Goal: Task Accomplishment & Management: Complete application form

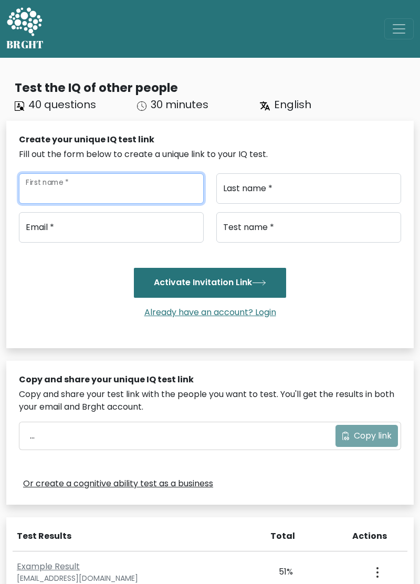
click at [164, 185] on input "First name *" at bounding box center [111, 188] width 185 height 30
type input "U"
click at [62, 193] on input "Nur" at bounding box center [111, 188] width 185 height 30
type input "Nur Annisa"
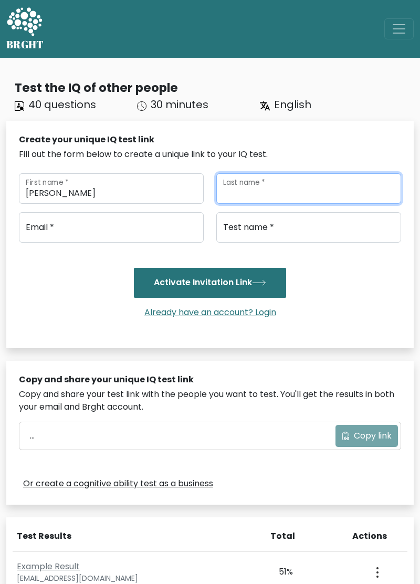
click at [325, 189] on input "Last name *" at bounding box center [309, 188] width 185 height 30
type input "U"
type input "Maulidah Rachmah"
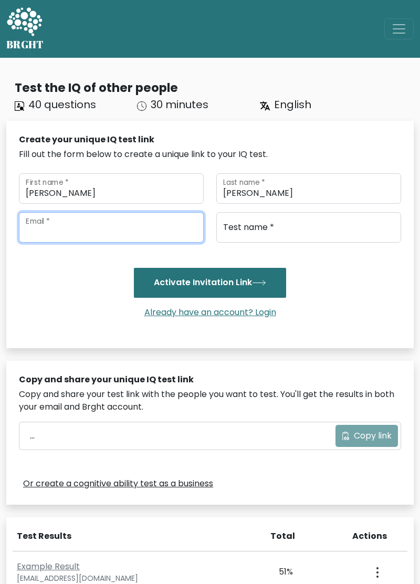
click at [30, 226] on input "email" at bounding box center [111, 227] width 185 height 30
type input "nurannisamaulidahrachmah@gmail.com"
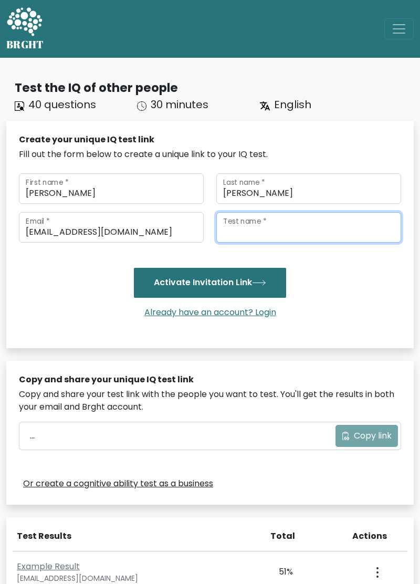
click at [346, 232] on input "Test name *" at bounding box center [309, 227] width 185 height 30
type input "Annisa"
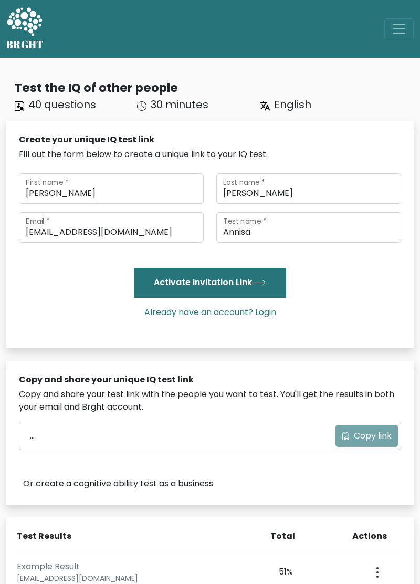
click at [142, 283] on button "Activate Invitation Link" at bounding box center [210, 282] width 152 height 29
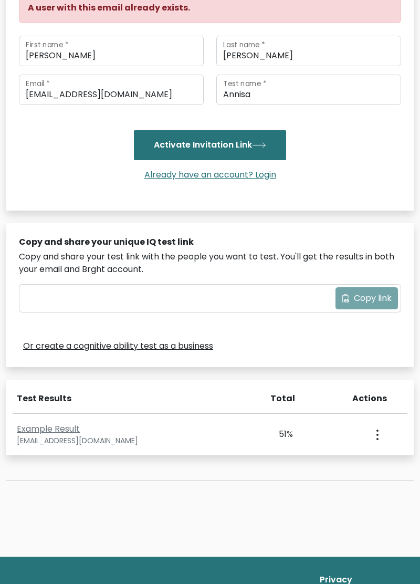
scroll to position [178, 0]
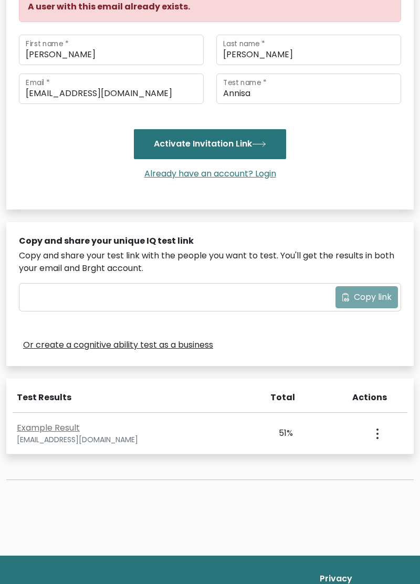
click at [386, 435] on div "View Profile" at bounding box center [376, 433] width 54 height 33
click at [377, 434] on icon "button" at bounding box center [378, 434] width 2 height 11
click at [355, 468] on link "View Profile" at bounding box center [338, 464] width 83 height 17
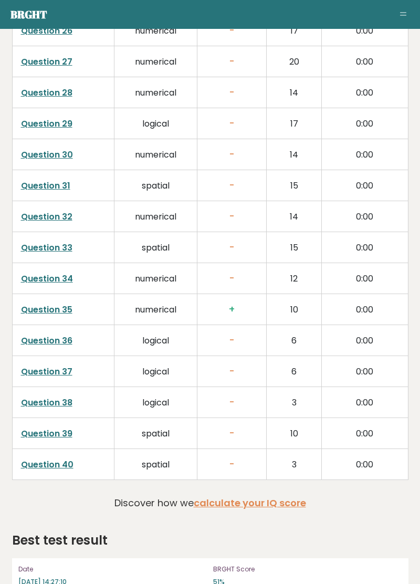
scroll to position [2536, 0]
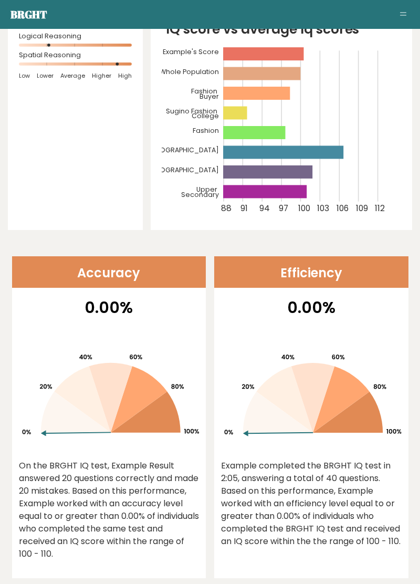
scroll to position [0, 0]
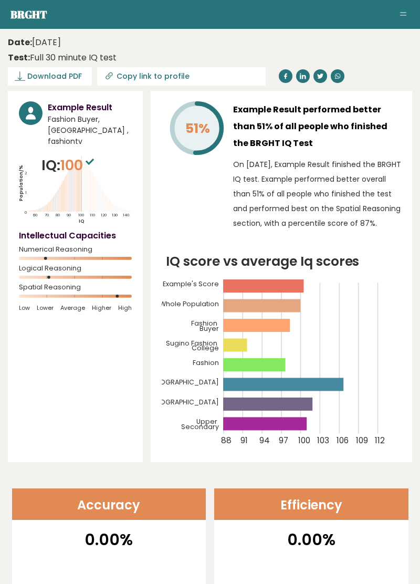
click at [404, 9] on button "Toggle navigation" at bounding box center [403, 14] width 13 height 13
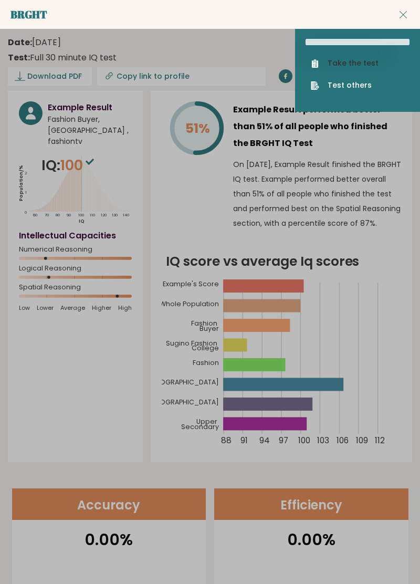
click at [376, 58] on link "Take the test" at bounding box center [358, 63] width 94 height 11
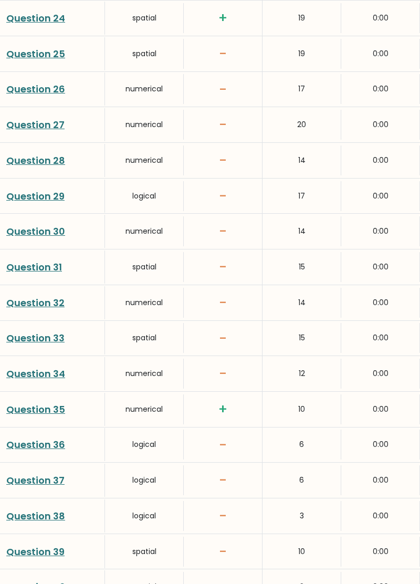
scroll to position [2409, 0]
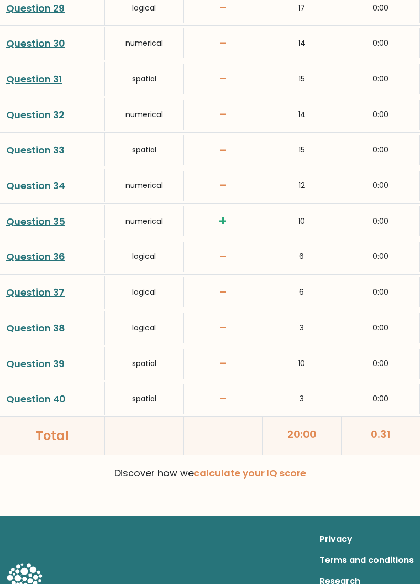
click at [288, 467] on link "calculate your IQ score" at bounding box center [250, 473] width 112 height 13
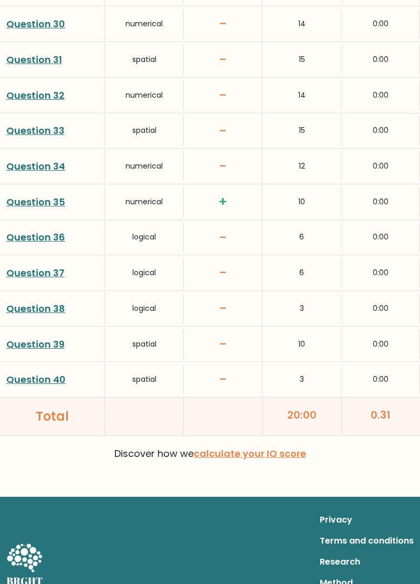
scroll to position [2457, 0]
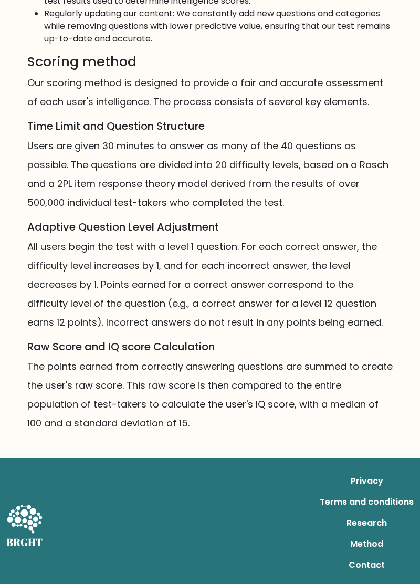
scroll to position [763, 0]
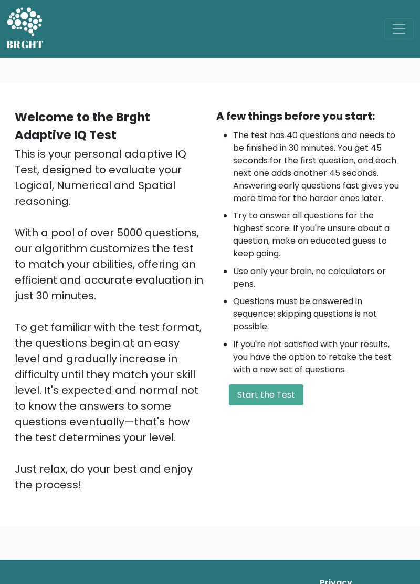
click at [290, 391] on button "Start the Test" at bounding box center [266, 395] width 75 height 21
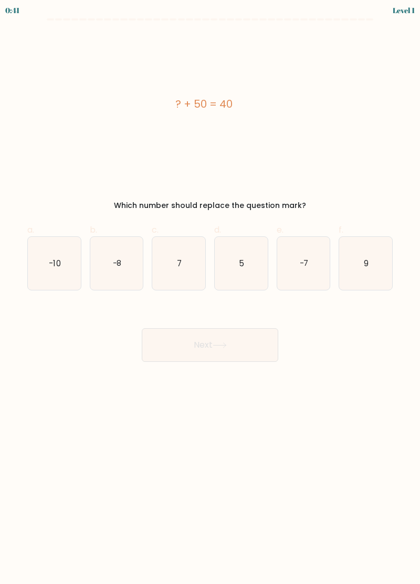
click at [59, 272] on icon "-10" at bounding box center [54, 263] width 53 height 53
click at [210, 292] on input "a. -10" at bounding box center [210, 295] width 1 height 7
radio input "true"
click at [251, 348] on button "Next" at bounding box center [210, 345] width 137 height 34
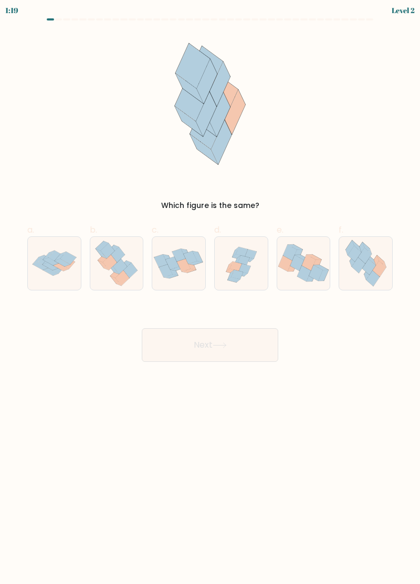
click at [380, 272] on icon at bounding box center [380, 269] width 14 height 16
click at [211, 292] on input "f." at bounding box center [210, 295] width 1 height 7
radio input "true"
click at [249, 351] on button "Next" at bounding box center [210, 345] width 137 height 34
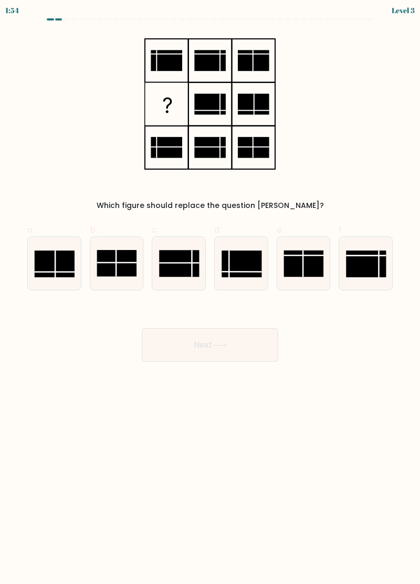
click at [236, 269] on rect at bounding box center [242, 264] width 40 height 27
click at [211, 292] on input "d." at bounding box center [210, 295] width 1 height 7
radio input "true"
click at [245, 352] on button "Next" at bounding box center [210, 345] width 137 height 34
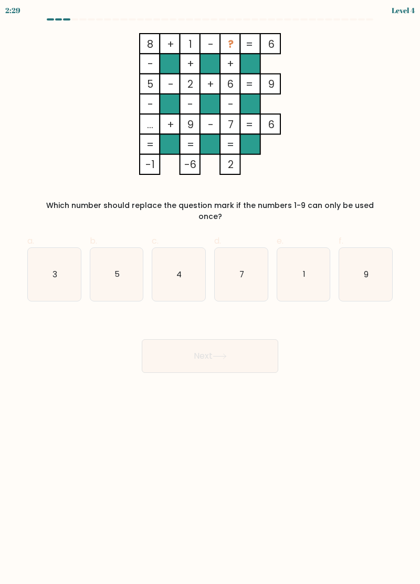
click at [49, 263] on icon "3" at bounding box center [54, 274] width 53 height 53
click at [210, 292] on input "a. 3" at bounding box center [210, 295] width 1 height 7
radio input "true"
click at [263, 346] on button "Next" at bounding box center [210, 356] width 137 height 34
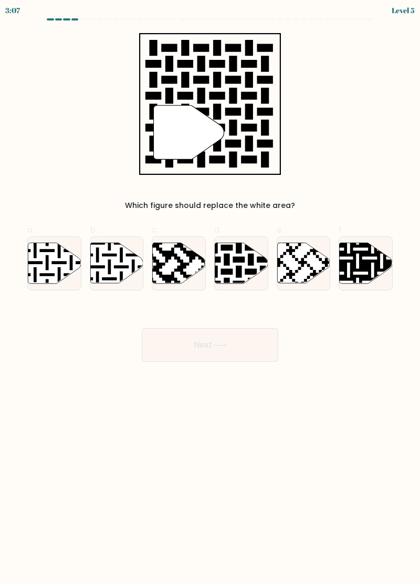
click at [259, 268] on icon at bounding box center [241, 263] width 53 height 40
click at [211, 292] on input "d." at bounding box center [210, 295] width 1 height 7
radio input "true"
click at [251, 348] on button "Next" at bounding box center [210, 345] width 137 height 34
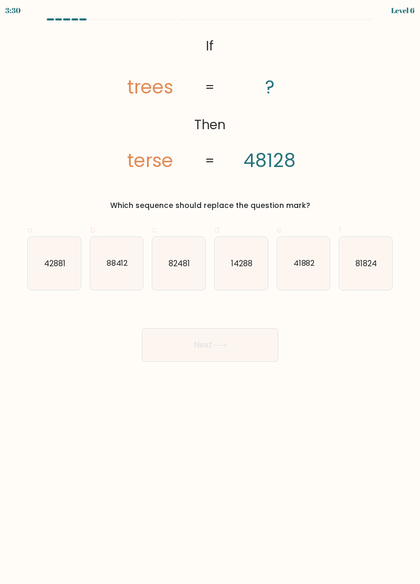
click at [310, 284] on icon "41882" at bounding box center [303, 263] width 53 height 53
click at [211, 292] on input "e. 41882" at bounding box center [210, 295] width 1 height 7
radio input "true"
click at [252, 342] on button "Next" at bounding box center [210, 345] width 137 height 34
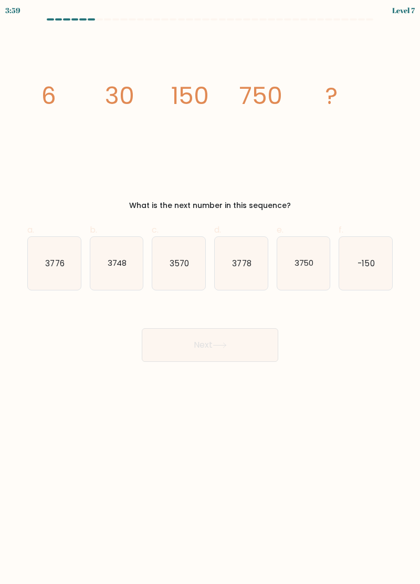
click at [314, 267] on icon "3750" at bounding box center [303, 263] width 53 height 53
click at [211, 292] on input "e. 3750" at bounding box center [210, 295] width 1 height 7
radio input "true"
click at [260, 343] on button "Next" at bounding box center [210, 345] width 137 height 34
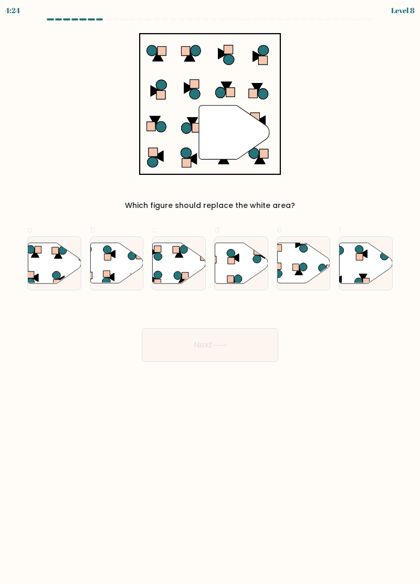
click at [260, 274] on icon at bounding box center [241, 264] width 53 height 42
click at [211, 292] on input "d." at bounding box center [210, 295] width 1 height 7
radio input "true"
click at [266, 346] on button "Next" at bounding box center [210, 345] width 137 height 34
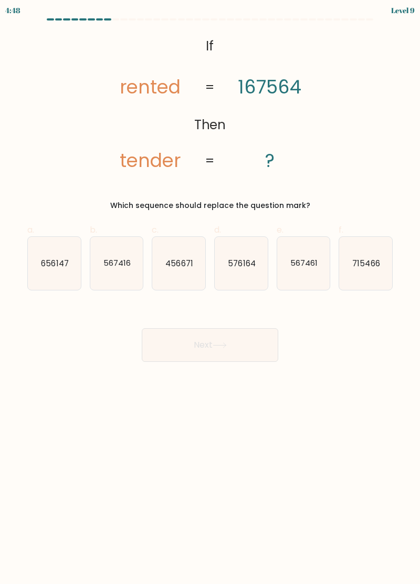
click at [318, 278] on icon "567461" at bounding box center [303, 263] width 53 height 53
click at [211, 292] on input "e. 567461" at bounding box center [210, 295] width 1 height 7
radio input "true"
click at [246, 338] on button "Next" at bounding box center [210, 345] width 137 height 34
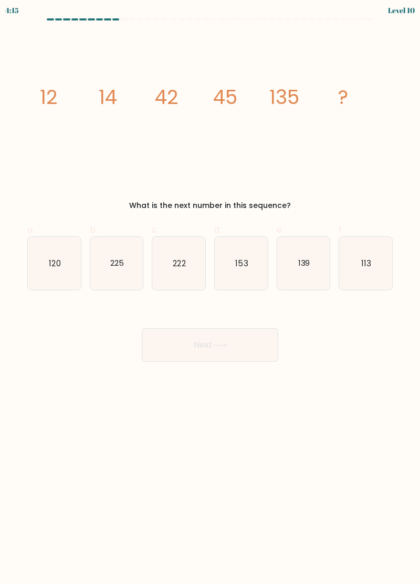
click at [314, 272] on icon "139" at bounding box center [303, 263] width 53 height 53
click at [211, 292] on input "e. 139" at bounding box center [210, 295] width 1 height 7
radio input "true"
click at [259, 342] on button "Next" at bounding box center [210, 345] width 137 height 34
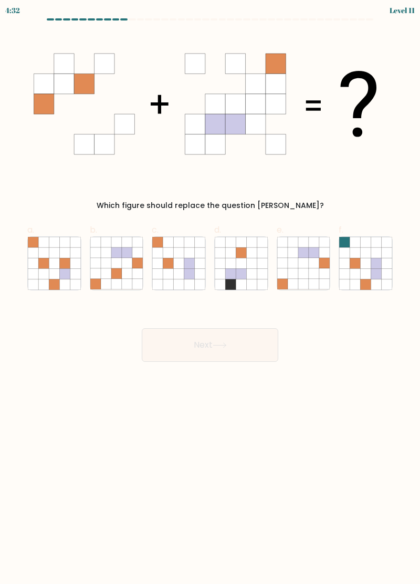
click at [130, 259] on icon at bounding box center [127, 263] width 11 height 11
click at [210, 292] on input "b." at bounding box center [210, 295] width 1 height 7
radio input "true"
click at [256, 341] on button "Next" at bounding box center [210, 345] width 137 height 34
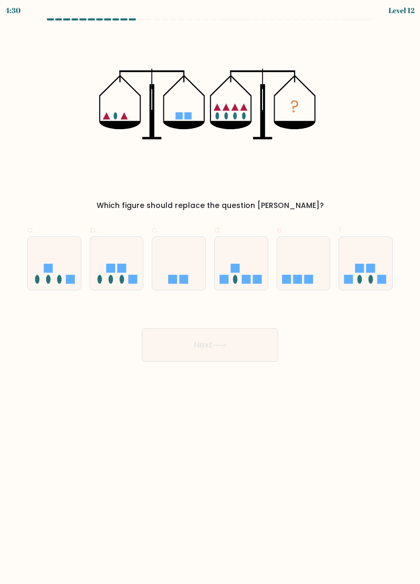
click at [386, 272] on icon at bounding box center [365, 264] width 53 height 44
click at [211, 292] on input "f." at bounding box center [210, 295] width 1 height 7
radio input "true"
click at [251, 345] on button "Next" at bounding box center [210, 345] width 137 height 34
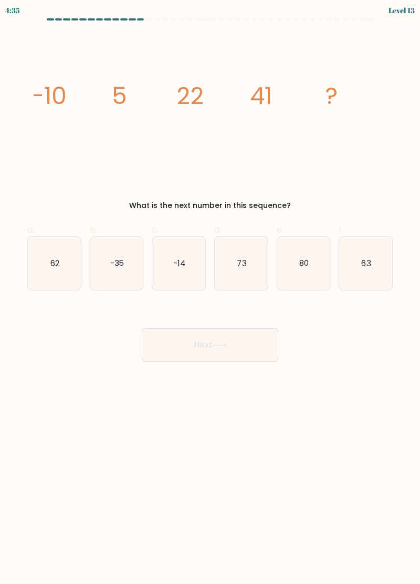
click at [46, 249] on icon "62" at bounding box center [54, 263] width 53 height 53
click at [210, 292] on input "a. 62" at bounding box center [210, 295] width 1 height 7
radio input "true"
click at [250, 347] on button "Next" at bounding box center [210, 345] width 137 height 34
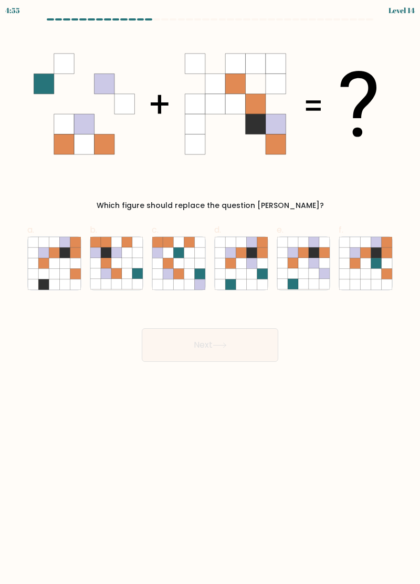
click at [106, 261] on icon at bounding box center [106, 263] width 11 height 11
click at [210, 292] on input "b." at bounding box center [210, 295] width 1 height 7
radio input "true"
click at [258, 346] on button "Next" at bounding box center [210, 345] width 137 height 34
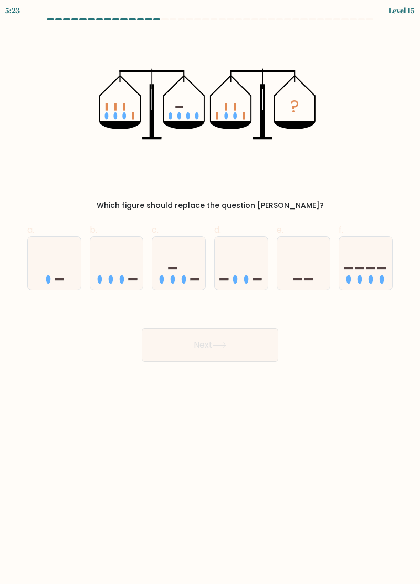
click at [100, 276] on ellipse at bounding box center [99, 279] width 5 height 9
click at [210, 292] on input "b." at bounding box center [210, 295] width 1 height 7
radio input "true"
click at [248, 344] on button "Next" at bounding box center [210, 345] width 137 height 34
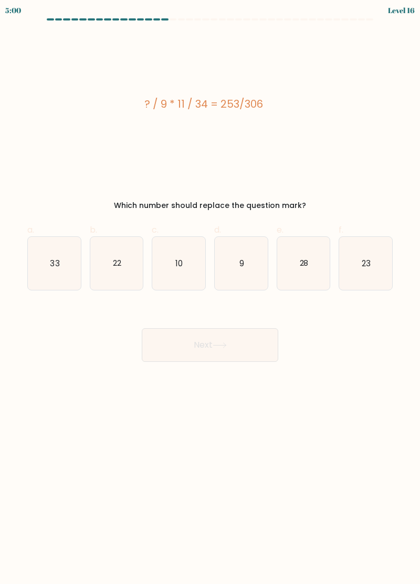
click at [347, 342] on div "Next" at bounding box center [210, 332] width 378 height 59
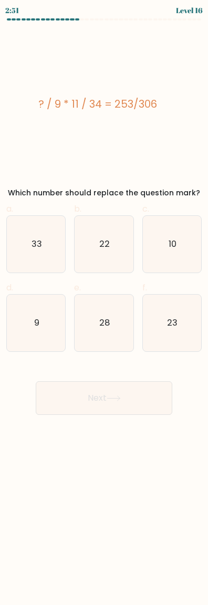
click at [176, 328] on text "23" at bounding box center [172, 323] width 11 height 12
click at [105, 310] on input "f. 23" at bounding box center [104, 306] width 1 height 7
radio input "true"
click at [145, 395] on button "Next" at bounding box center [104, 399] width 137 height 34
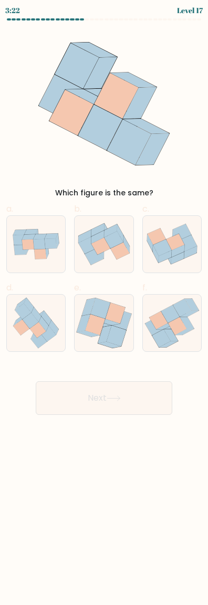
click at [45, 325] on icon at bounding box center [44, 323] width 10 height 15
click at [104, 310] on input "d." at bounding box center [104, 306] width 1 height 7
radio input "true"
click at [129, 408] on button "Next" at bounding box center [104, 399] width 137 height 34
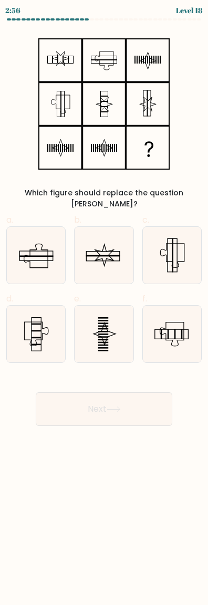
click at [189, 249] on icon at bounding box center [171, 255] width 57 height 57
click at [105, 303] on input "c." at bounding box center [104, 306] width 1 height 7
radio input "true"
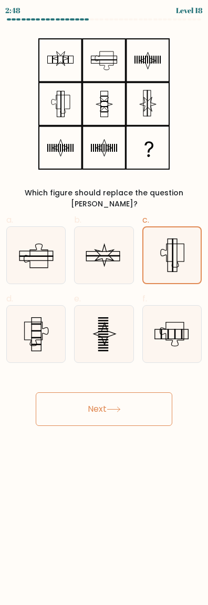
click at [184, 323] on icon at bounding box center [172, 335] width 24 height 24
click at [105, 310] on input "f." at bounding box center [104, 306] width 1 height 7
radio input "true"
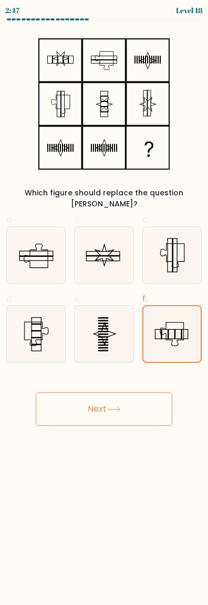
click at [151, 412] on button "Next" at bounding box center [104, 410] width 137 height 34
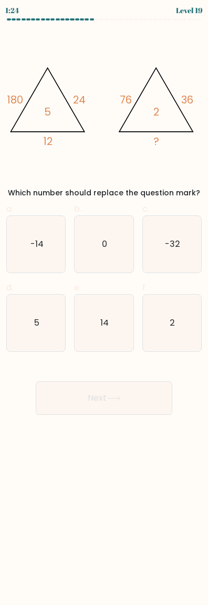
click at [184, 337] on icon "2" at bounding box center [171, 323] width 57 height 57
click at [105, 310] on input "f. 2" at bounding box center [104, 306] width 1 height 7
radio input "true"
click at [153, 396] on button "Next" at bounding box center [104, 399] width 137 height 34
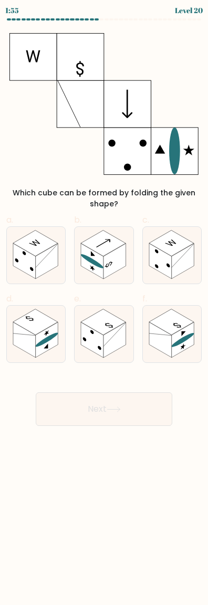
click at [12, 254] on icon at bounding box center [36, 255] width 58 height 57
click at [104, 303] on input "a." at bounding box center [104, 306] width 1 height 7
radio input "true"
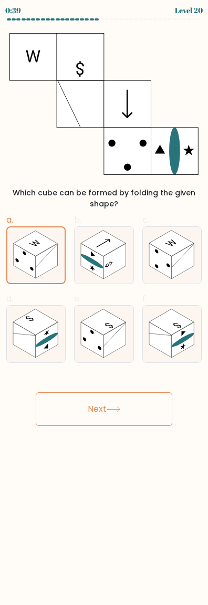
click at [154, 399] on button "Next" at bounding box center [104, 410] width 137 height 34
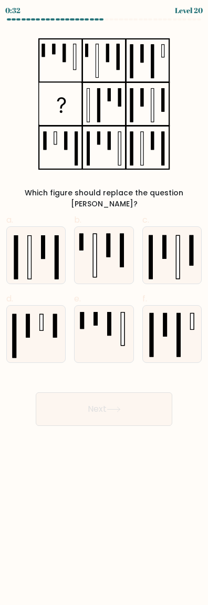
click at [180, 324] on rect at bounding box center [178, 334] width 3 height 43
click at [105, 310] on input "f." at bounding box center [104, 306] width 1 height 7
radio input "true"
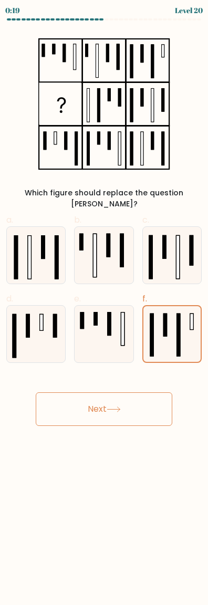
click at [59, 313] on icon at bounding box center [36, 334] width 57 height 57
click at [104, 310] on input "d." at bounding box center [104, 306] width 1 height 7
radio input "true"
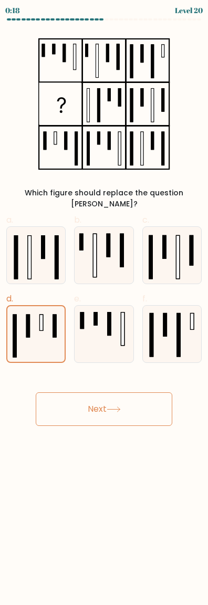
click at [121, 405] on button "Next" at bounding box center [104, 410] width 137 height 34
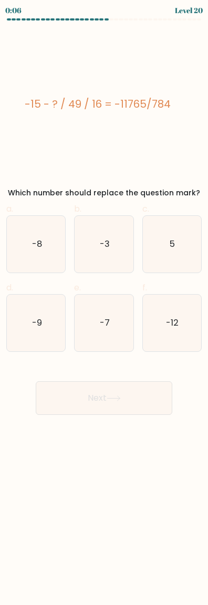
click at [183, 318] on icon "-12" at bounding box center [171, 323] width 57 height 57
click at [105, 310] on input "f. -12" at bounding box center [104, 306] width 1 height 7
radio input "true"
click at [148, 400] on button "Next" at bounding box center [104, 399] width 137 height 34
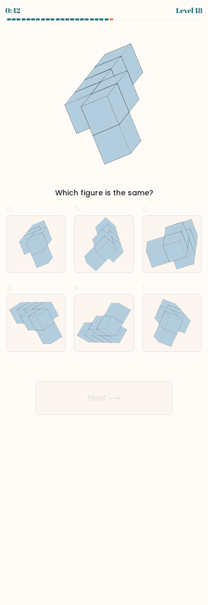
click at [43, 250] on icon at bounding box center [35, 246] width 16 height 17
click at [104, 303] on input "a." at bounding box center [104, 306] width 1 height 7
radio input "true"
click at [146, 393] on button "Next" at bounding box center [104, 399] width 137 height 34
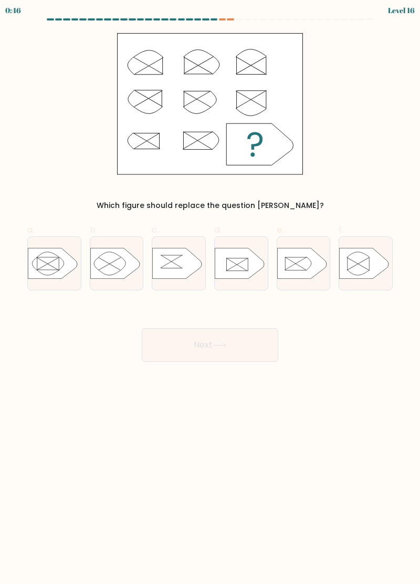
click at [249, 264] on icon at bounding box center [239, 263] width 49 height 31
click at [211, 292] on input "d." at bounding box center [210, 295] width 1 height 7
radio input "true"
click at [261, 345] on button "Next" at bounding box center [210, 345] width 137 height 34
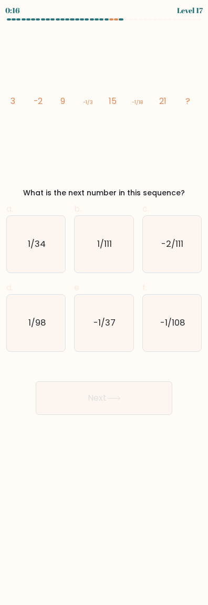
click at [48, 320] on icon "1/98" at bounding box center [36, 323] width 57 height 57
click at [104, 310] on input "d. 1/98" at bounding box center [104, 306] width 1 height 7
radio input "true"
click at [121, 398] on icon at bounding box center [114, 399] width 14 height 6
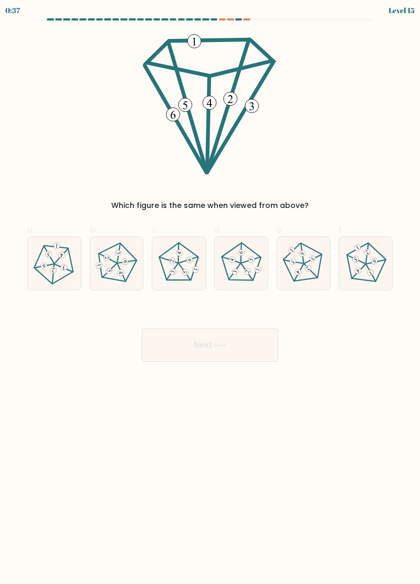
click at [259, 263] on 138 at bounding box center [239, 263] width 48 height 49
click at [211, 292] on input "d." at bounding box center [210, 295] width 1 height 7
radio input "true"
click at [257, 336] on button "Next" at bounding box center [210, 345] width 137 height 34
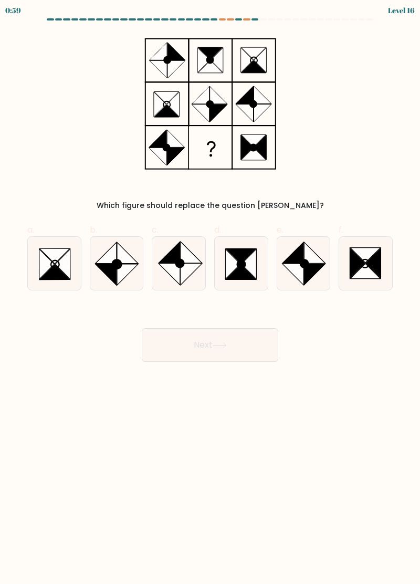
click at [67, 262] on icon at bounding box center [62, 264] width 15 height 30
click at [210, 292] on input "a." at bounding box center [210, 295] width 1 height 7
radio input "true"
click at [256, 332] on button "Next" at bounding box center [210, 345] width 137 height 34
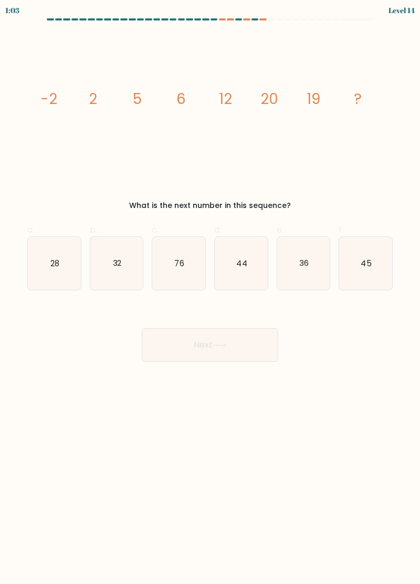
click at [266, 272] on icon "44" at bounding box center [241, 263] width 53 height 53
click at [211, 292] on input "d. 44" at bounding box center [210, 295] width 1 height 7
radio input "true"
click at [263, 345] on button "Next" at bounding box center [210, 345] width 137 height 34
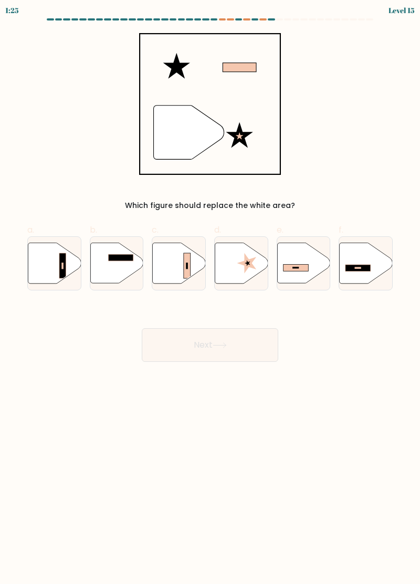
click at [320, 277] on icon at bounding box center [303, 264] width 53 height 42
click at [211, 292] on input "e." at bounding box center [210, 295] width 1 height 7
radio input "true"
click at [261, 343] on button "Next" at bounding box center [210, 345] width 137 height 34
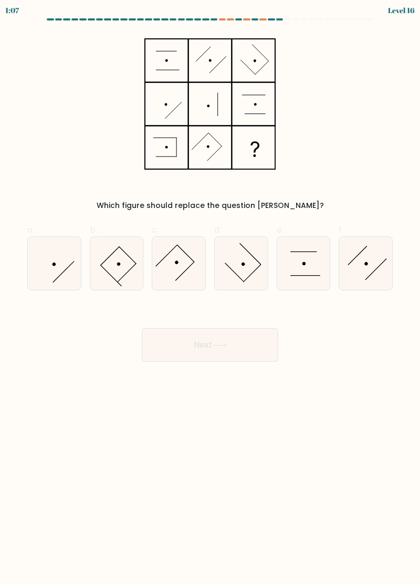
click at [130, 269] on icon at bounding box center [116, 263] width 53 height 53
click at [210, 292] on input "b." at bounding box center [210, 295] width 1 height 7
radio input "true"
click at [224, 346] on icon at bounding box center [220, 346] width 14 height 6
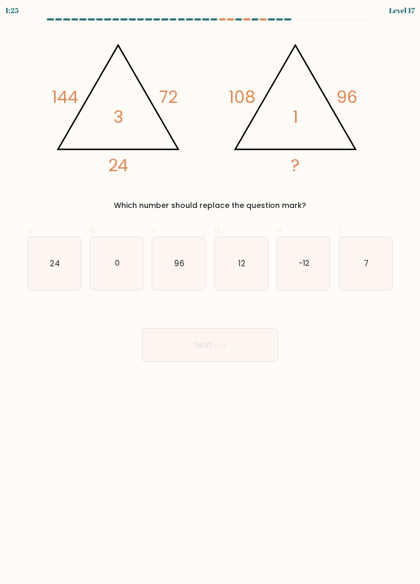
click at [182, 266] on text "96" at bounding box center [179, 262] width 9 height 11
click at [210, 292] on input "c. 96" at bounding box center [210, 295] width 1 height 7
radio input "true"
click at [242, 346] on button "Next" at bounding box center [210, 345] width 137 height 34
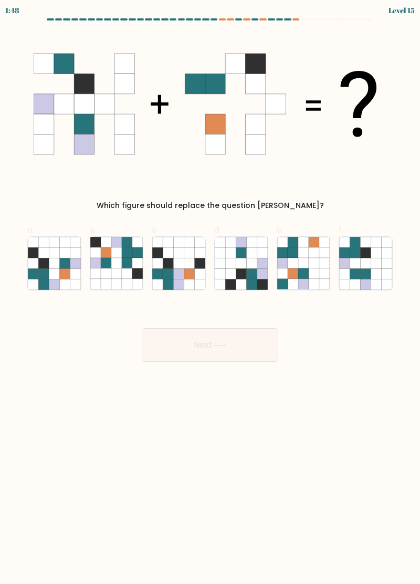
click at [70, 270] on icon at bounding box center [64, 274] width 11 height 11
click at [210, 292] on input "a." at bounding box center [210, 295] width 1 height 7
radio input "true"
click at [207, 341] on button "Next" at bounding box center [210, 345] width 137 height 34
